Goal: Task Accomplishment & Management: Use online tool/utility

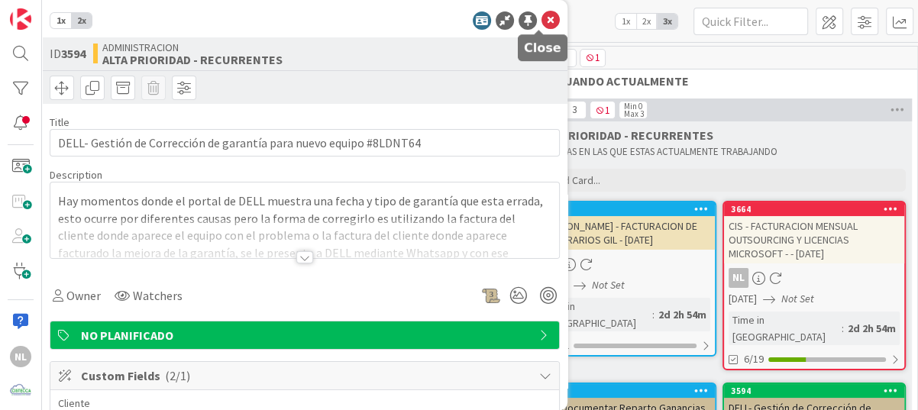
click at [541, 20] on icon at bounding box center [550, 20] width 18 height 18
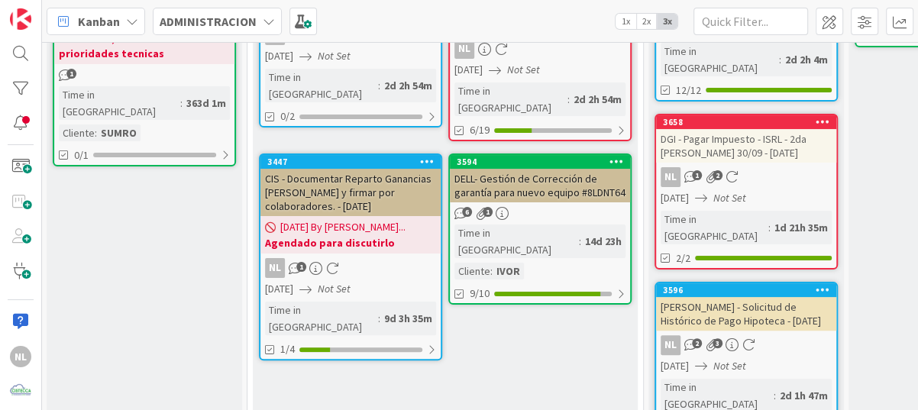
scroll to position [229, 0]
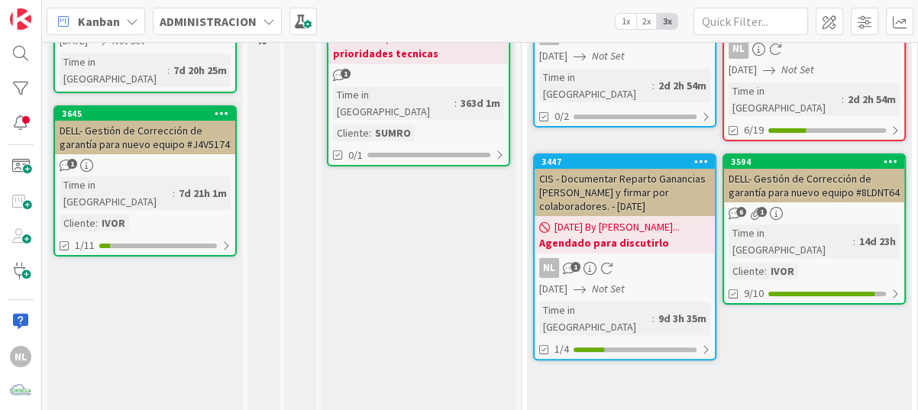
click at [859, 182] on div "DELL- Gestión de Corrección de garantía para nuevo equipo #8LDNT64" at bounding box center [814, 186] width 180 height 34
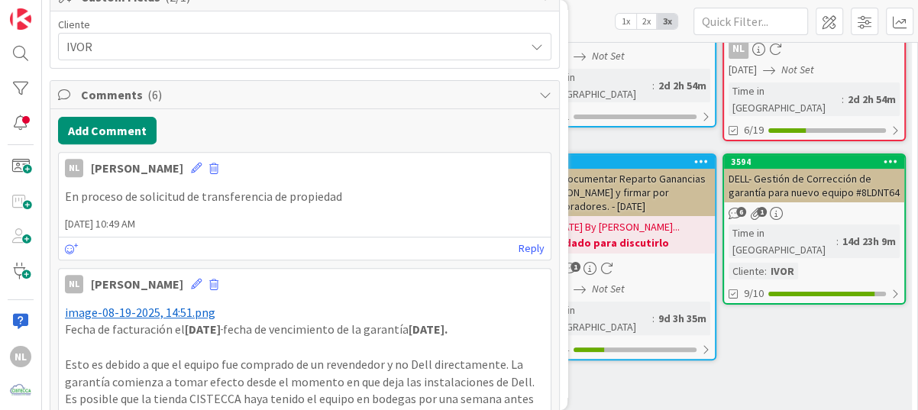
scroll to position [382, 0]
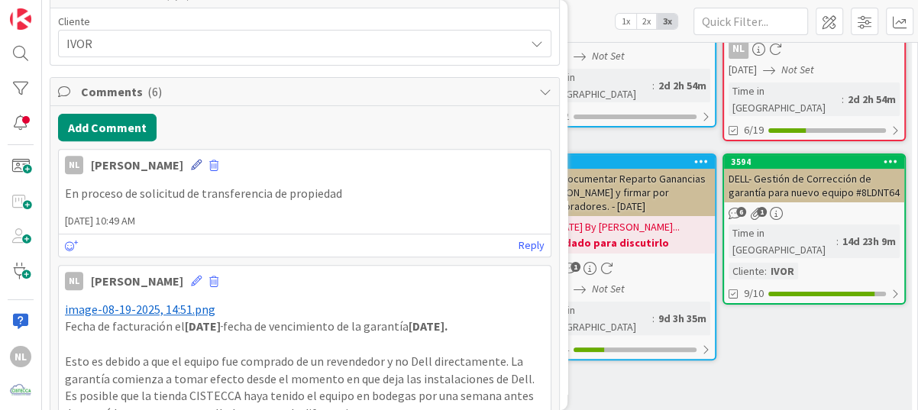
click at [191, 166] on icon at bounding box center [196, 165] width 11 height 11
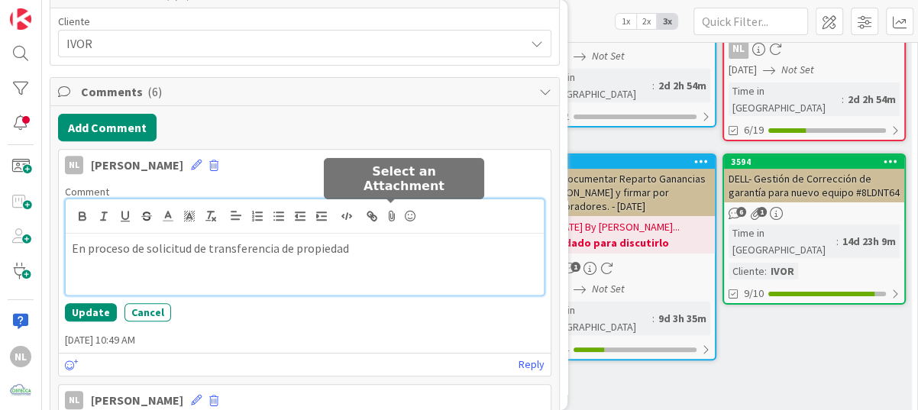
click at [389, 216] on icon at bounding box center [391, 215] width 18 height 21
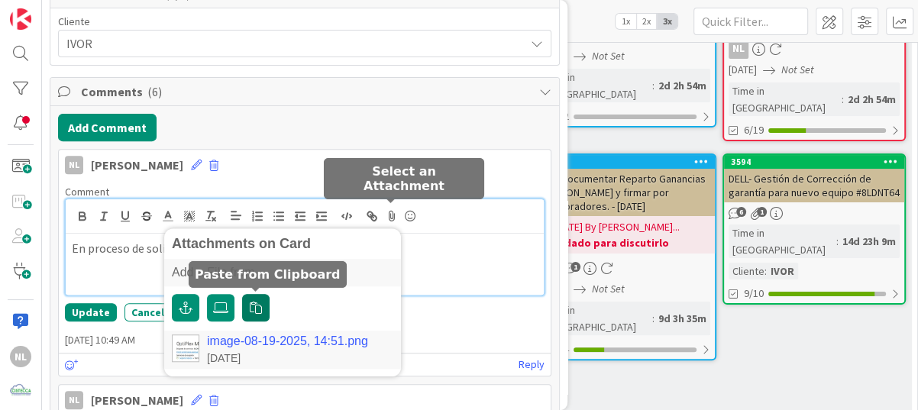
click at [256, 308] on icon "button" at bounding box center [256, 308] width 12 height 12
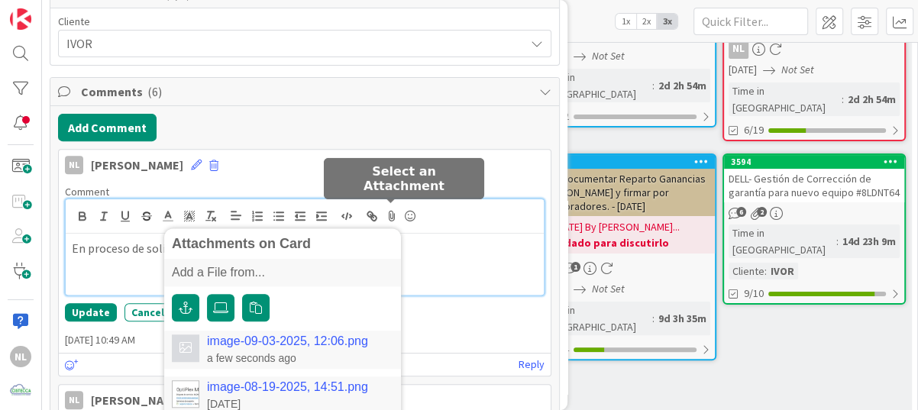
click at [253, 337] on link "image-09-03-2025, 12:06.png" at bounding box center [287, 341] width 161 height 14
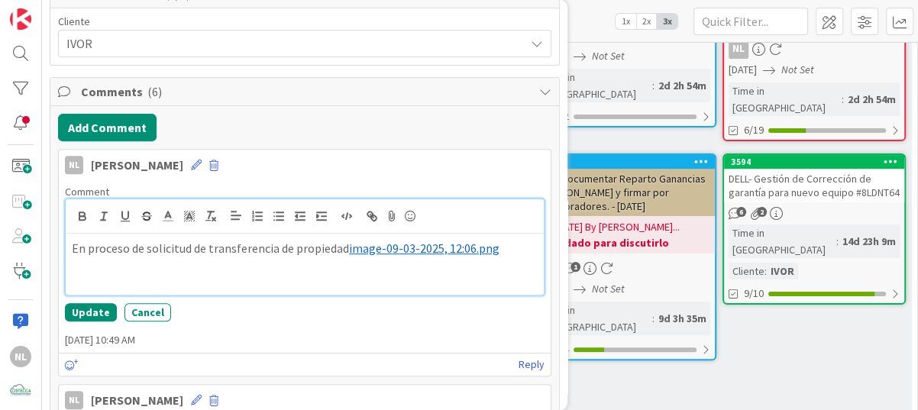
click at [349, 244] on span "image-09-03-2025, 12:06.png" at bounding box center [424, 247] width 150 height 15
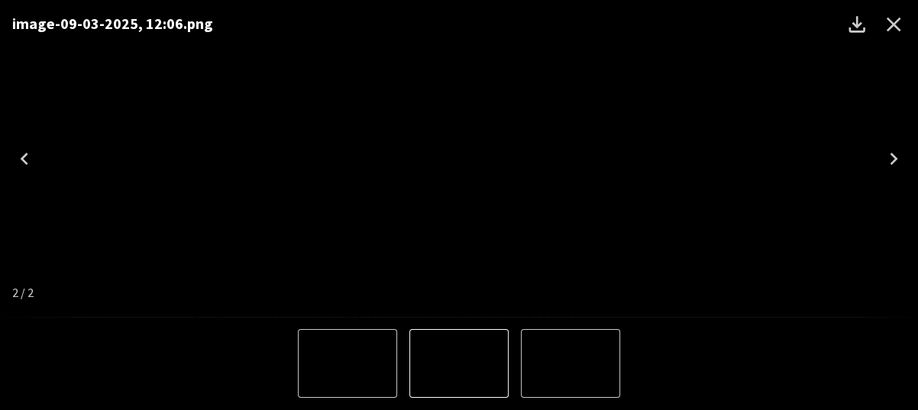
click at [885, 23] on icon "Close" at bounding box center [893, 24] width 24 height 24
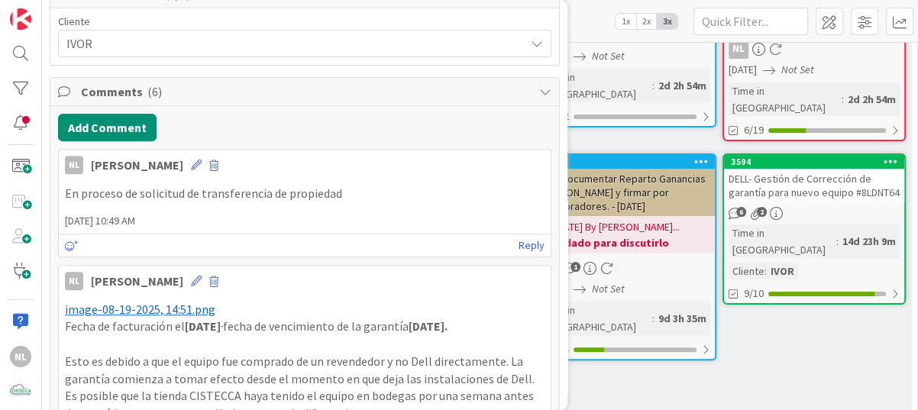
type textarea "x"
click at [191, 166] on icon at bounding box center [196, 165] width 11 height 11
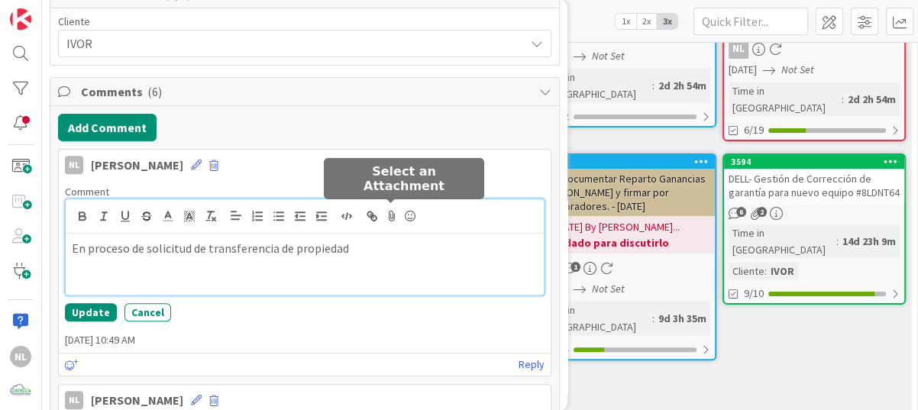
click at [390, 214] on icon at bounding box center [391, 215] width 18 height 21
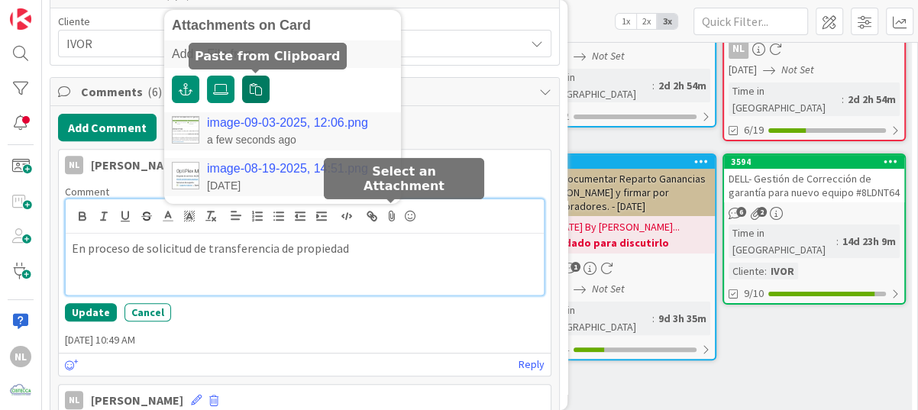
click at [253, 87] on icon "button" at bounding box center [256, 89] width 12 height 12
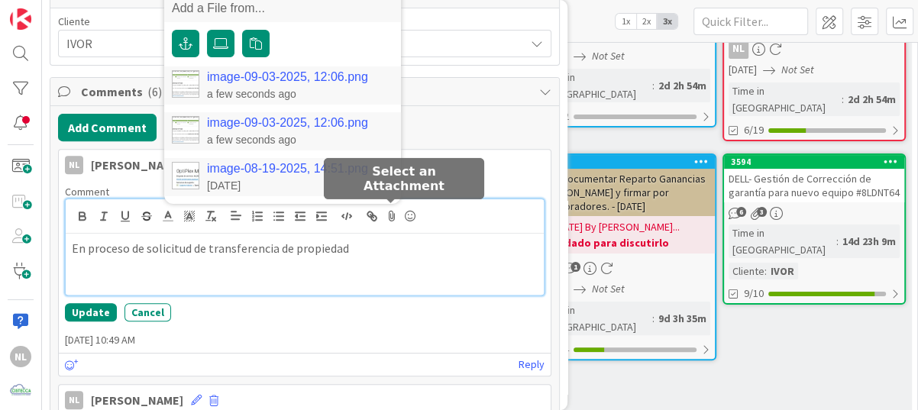
click at [237, 79] on link "image-09-03-2025, 12:06.png" at bounding box center [287, 77] width 161 height 14
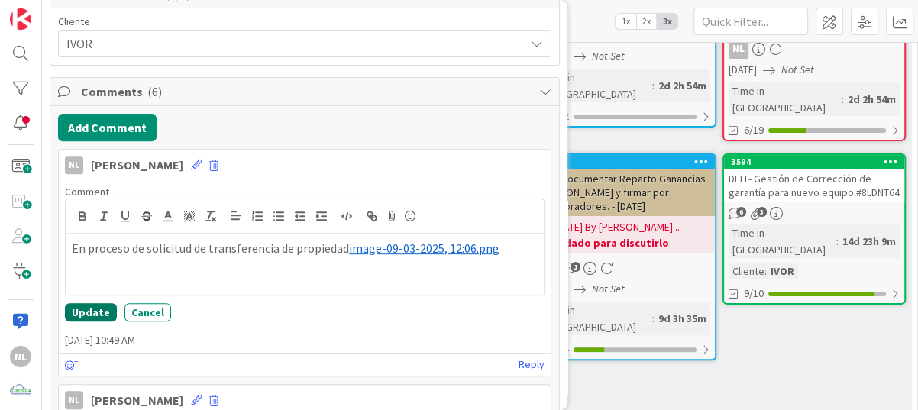
click at [81, 308] on button "Update" at bounding box center [91, 312] width 52 height 18
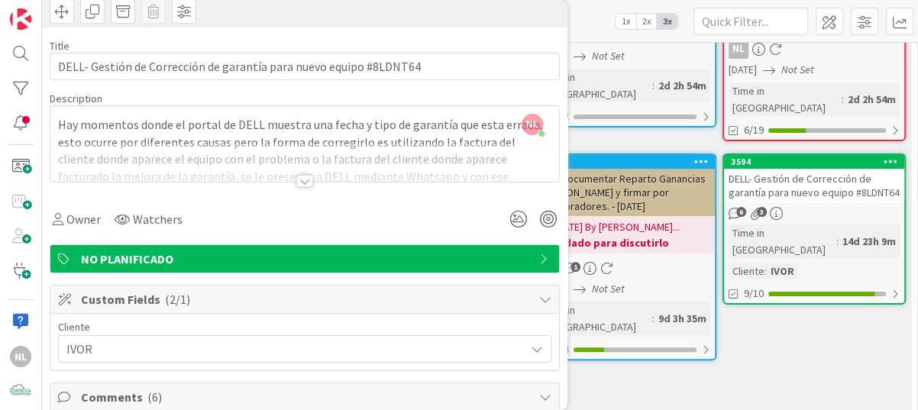
scroll to position [0, 0]
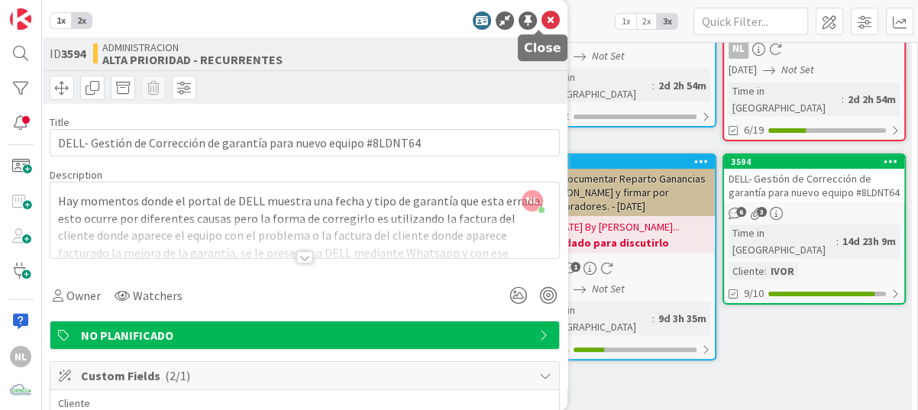
click at [541, 21] on icon at bounding box center [550, 20] width 18 height 18
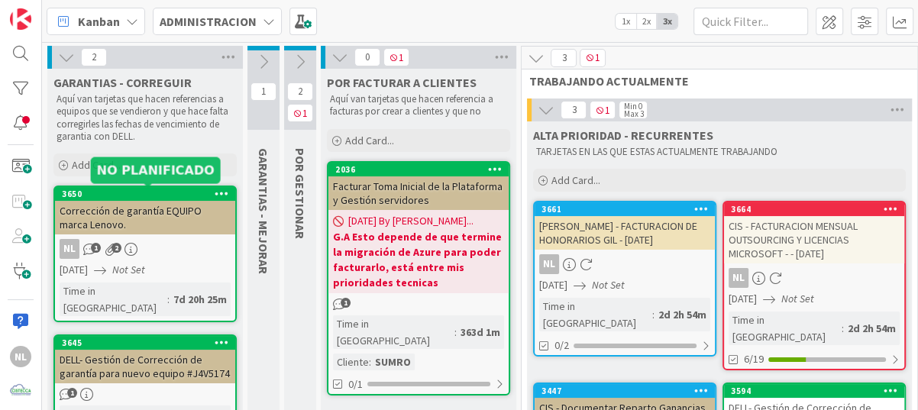
click at [148, 210] on div "Corrección de garantía EQUIPO marca Lenovo." at bounding box center [145, 218] width 180 height 34
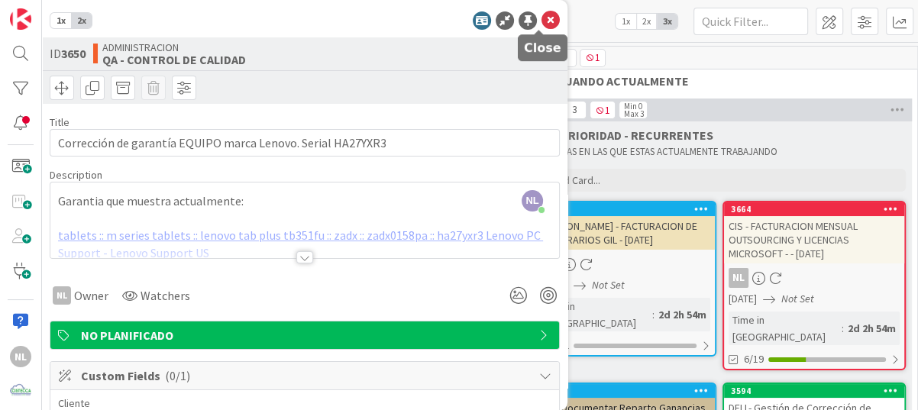
click at [541, 18] on icon at bounding box center [550, 20] width 18 height 18
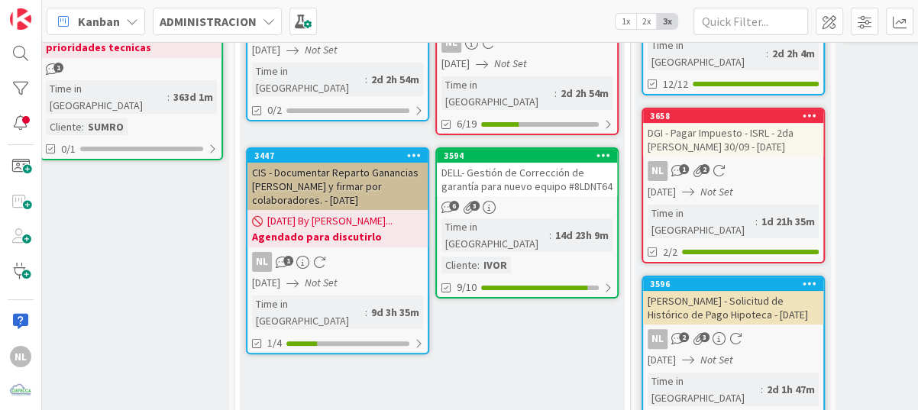
scroll to position [235, 333]
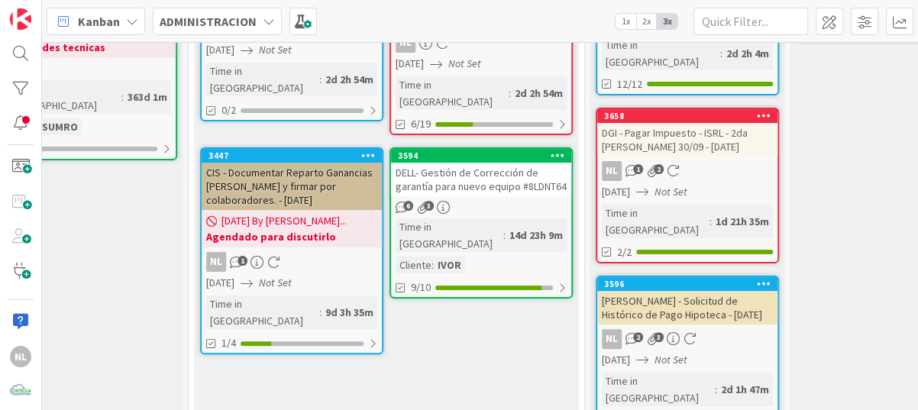
click at [482, 176] on div "DELL- Gestión de Corrección de garantía para nuevo equipo #8LDNT64" at bounding box center [481, 180] width 180 height 34
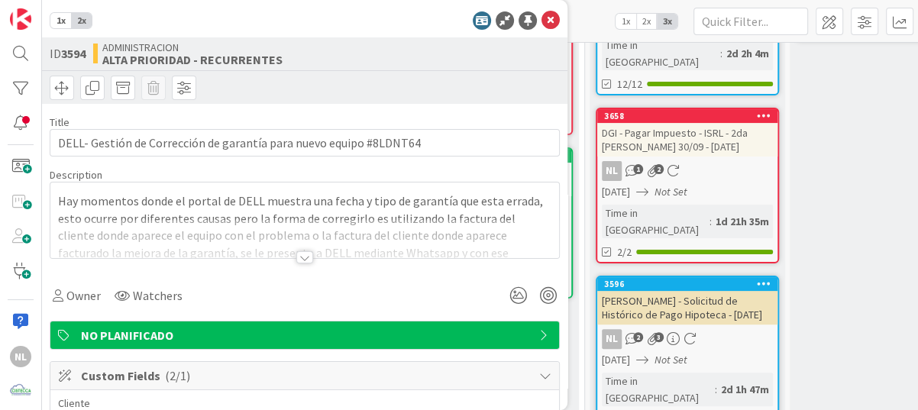
type textarea "x"
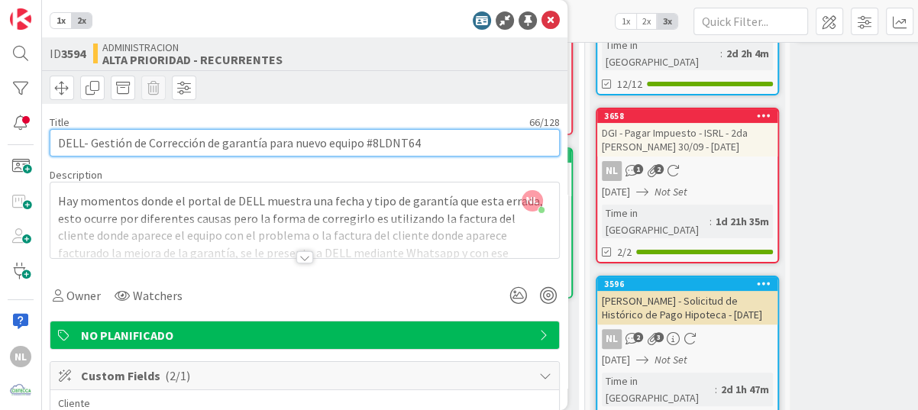
drag, startPoint x: 367, startPoint y: 140, endPoint x: 442, endPoint y: 147, distance: 75.1
click at [442, 147] on input "DELL- Gestión de Corrección de garantía para nuevo equipo #8LDNT64" at bounding box center [305, 142] width 510 height 27
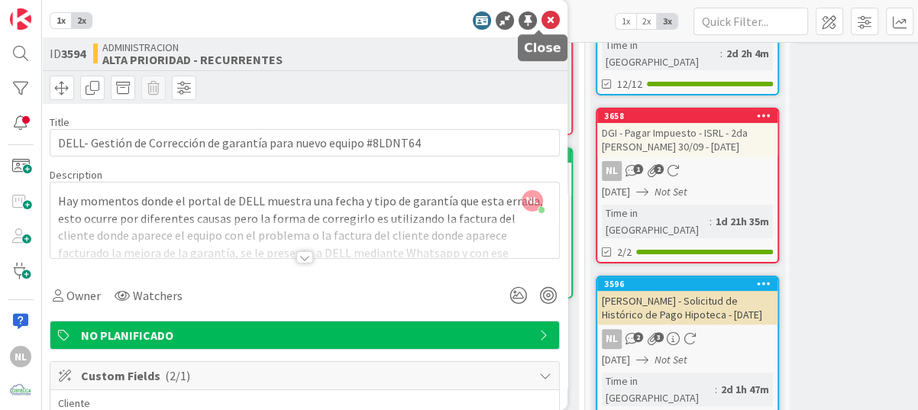
click at [543, 16] on icon at bounding box center [550, 20] width 18 height 18
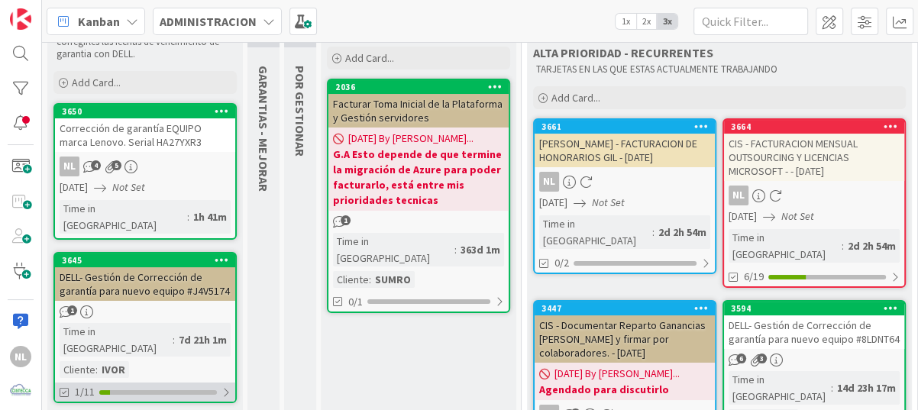
scroll to position [6, 0]
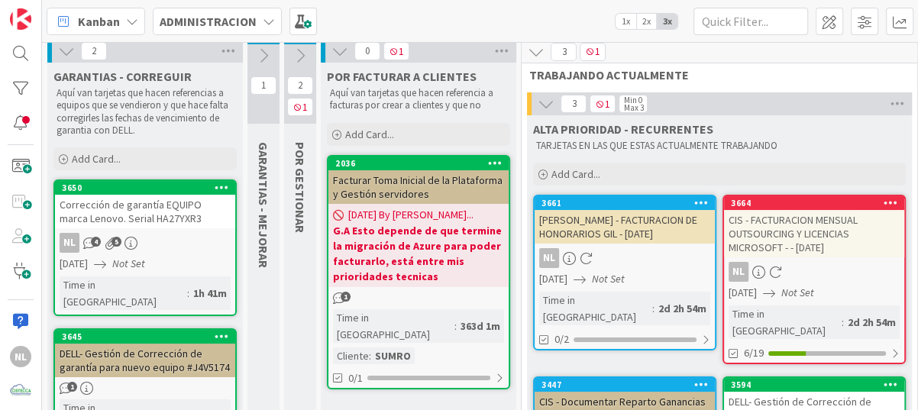
click at [298, 56] on icon at bounding box center [300, 55] width 17 height 17
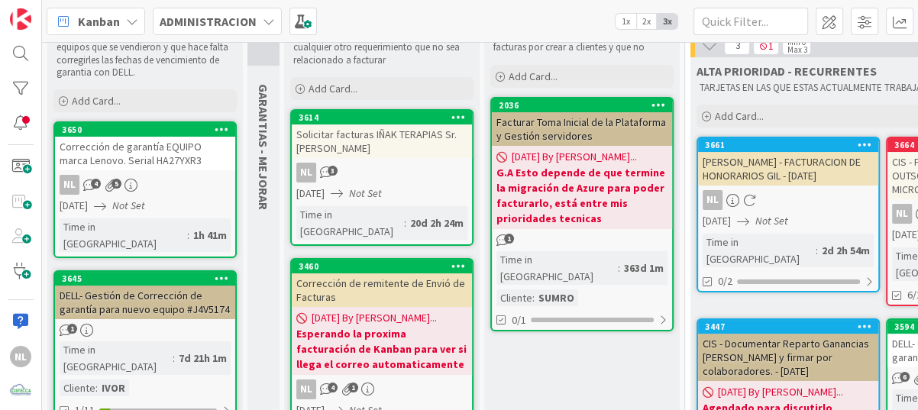
scroll to position [0, 0]
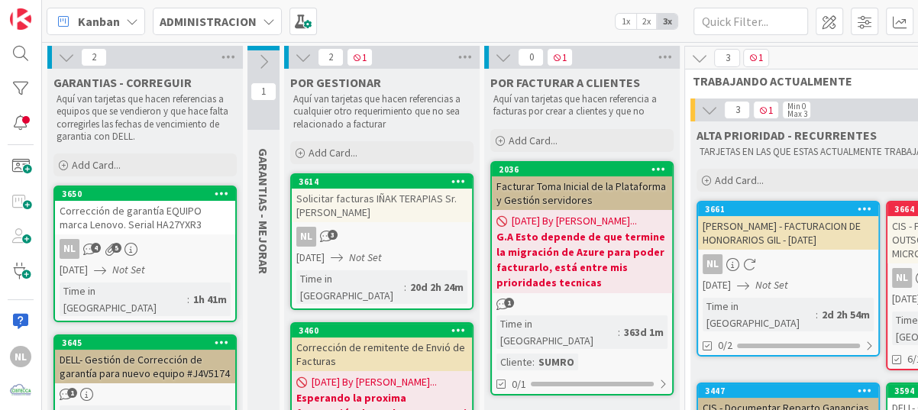
click at [302, 56] on icon at bounding box center [303, 57] width 17 height 17
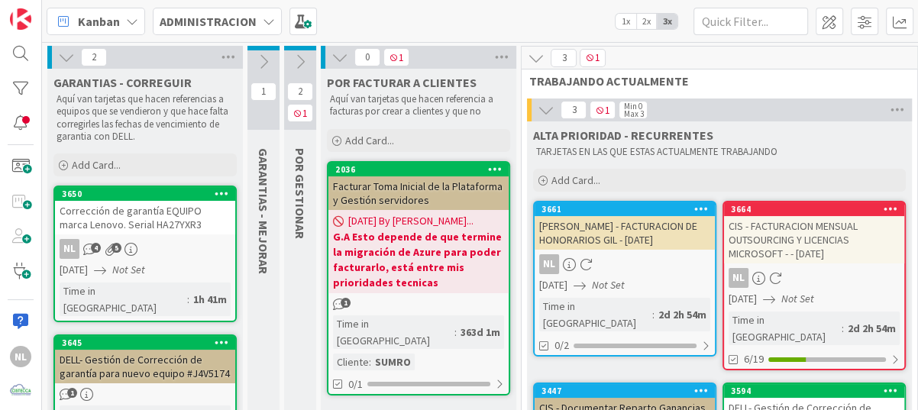
click at [301, 60] on icon at bounding box center [300, 61] width 17 height 17
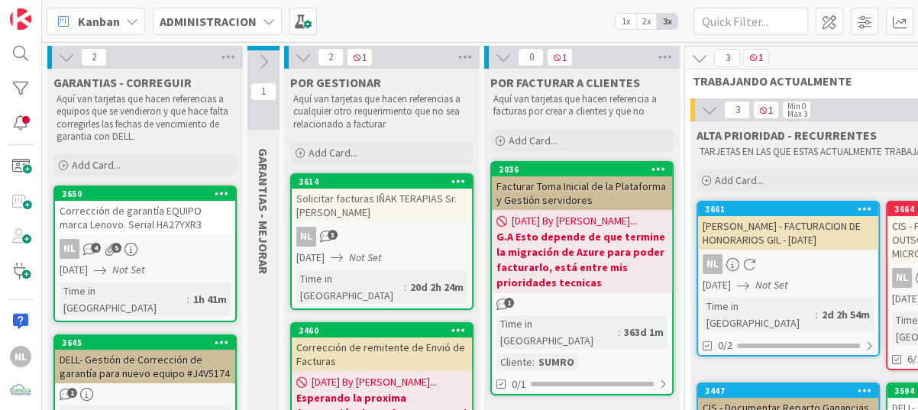
click at [304, 63] on icon at bounding box center [303, 57] width 17 height 17
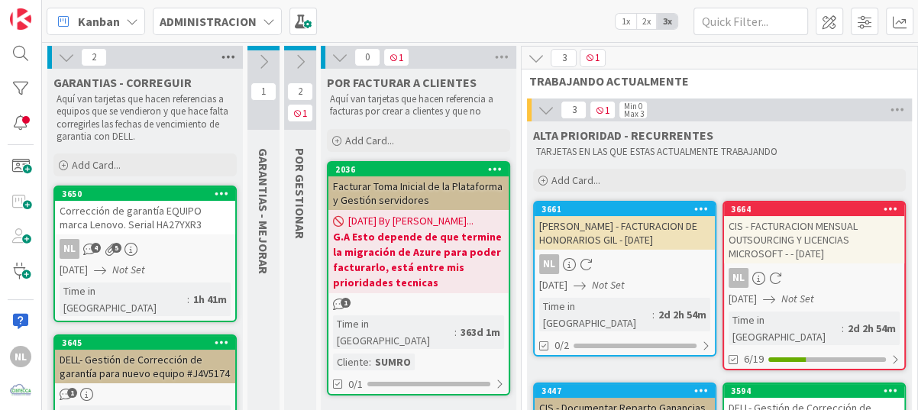
click at [227, 55] on icon at bounding box center [228, 57] width 20 height 23
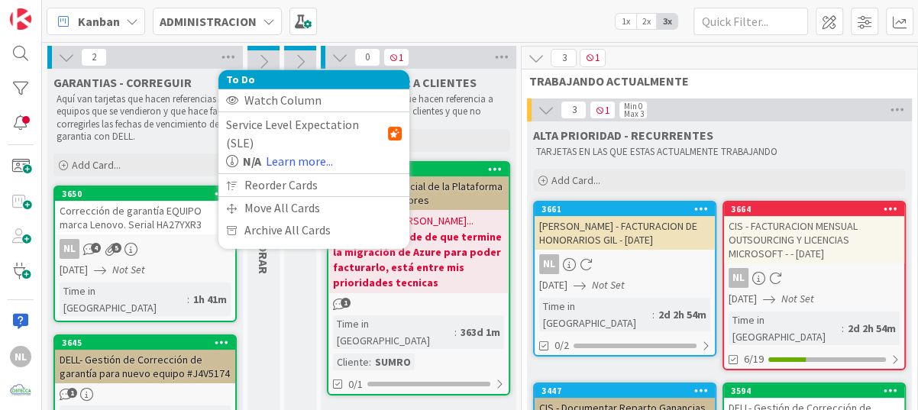
click at [68, 53] on icon at bounding box center [66, 57] width 17 height 17
